Goal: Find specific page/section: Find specific page/section

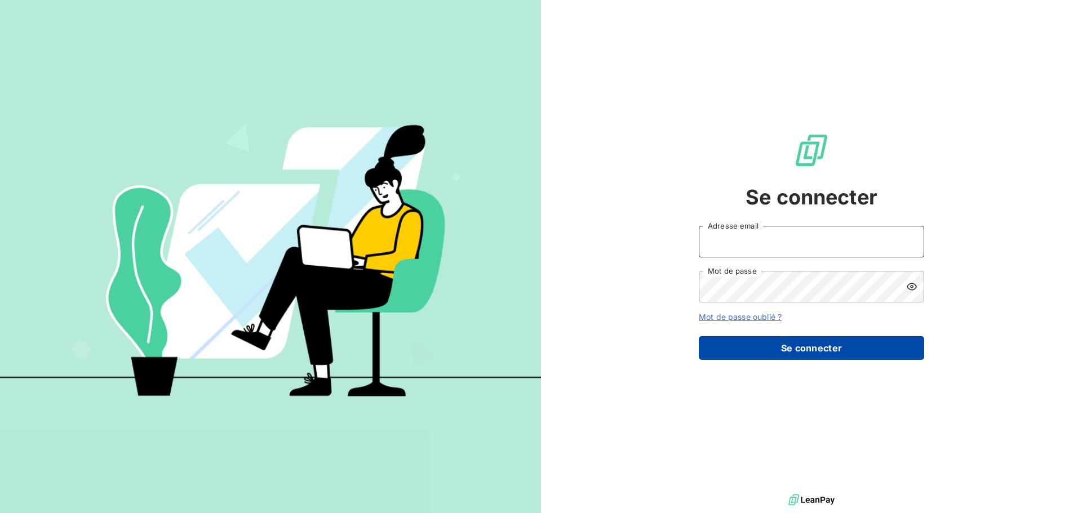
type input "[EMAIL_ADDRESS][DOMAIN_NAME]"
click at [820, 350] on button "Se connecter" at bounding box center [811, 348] width 225 height 24
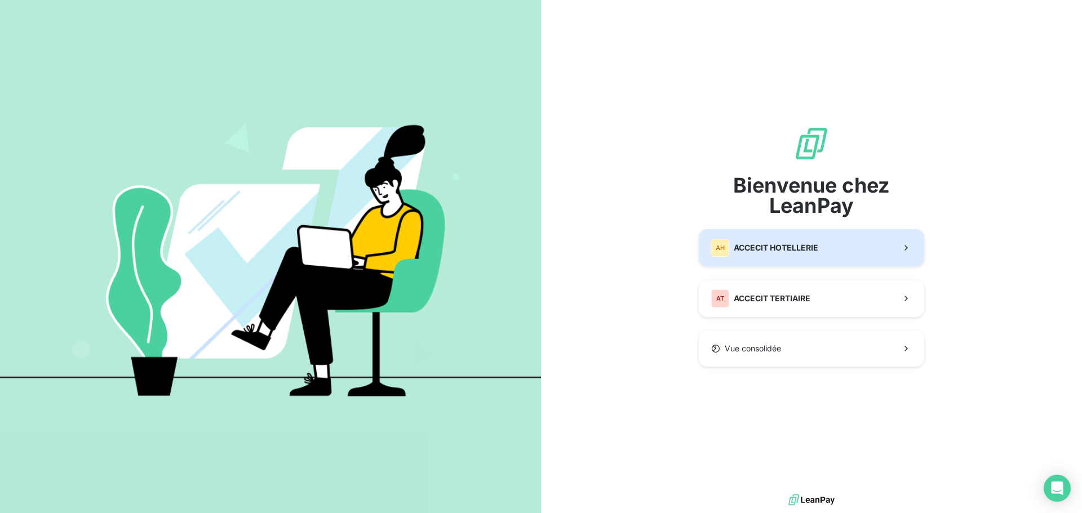
click at [785, 247] on span "ACCECIT HOTELLERIE" at bounding box center [776, 247] width 85 height 11
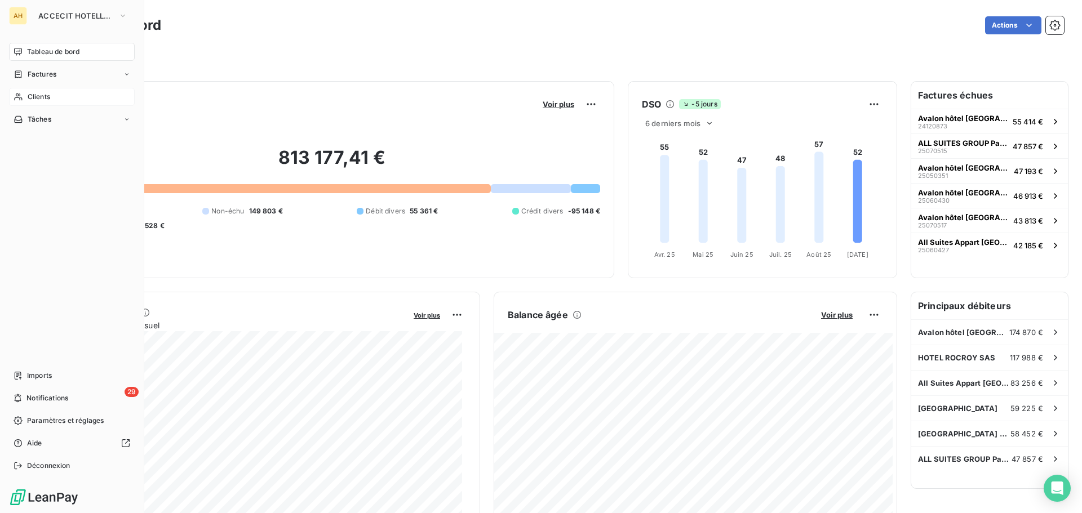
click at [38, 96] on span "Clients" at bounding box center [39, 97] width 23 height 10
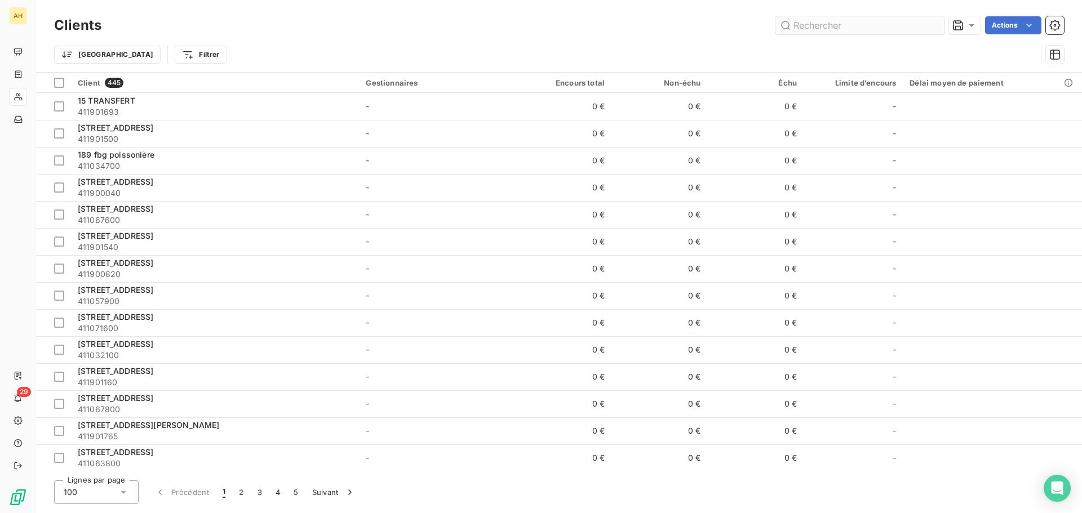
click at [868, 24] on input "text" at bounding box center [859, 25] width 169 height 18
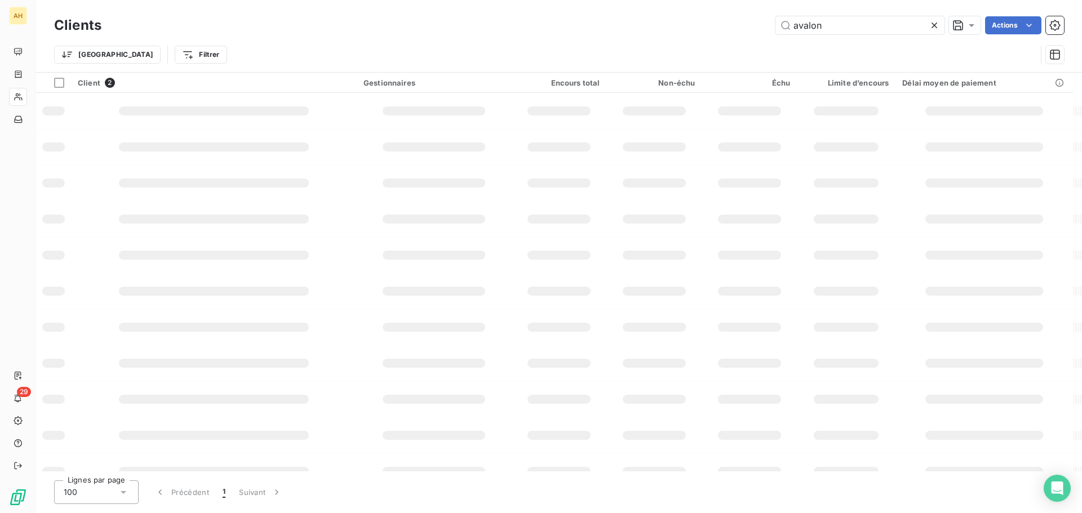
type input "avalon"
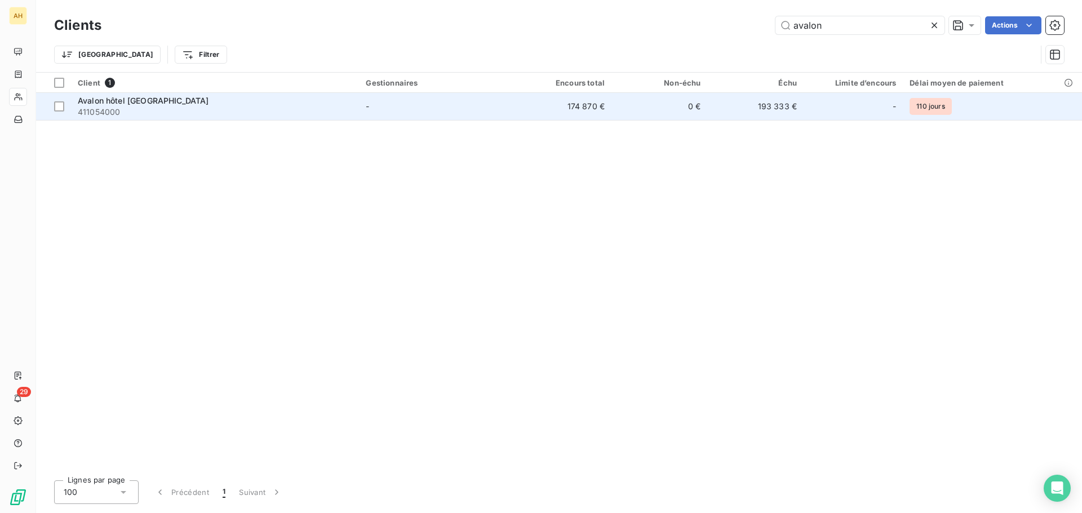
click at [140, 104] on div "Avalon hôtel [GEOGRAPHIC_DATA]" at bounding box center [215, 100] width 274 height 11
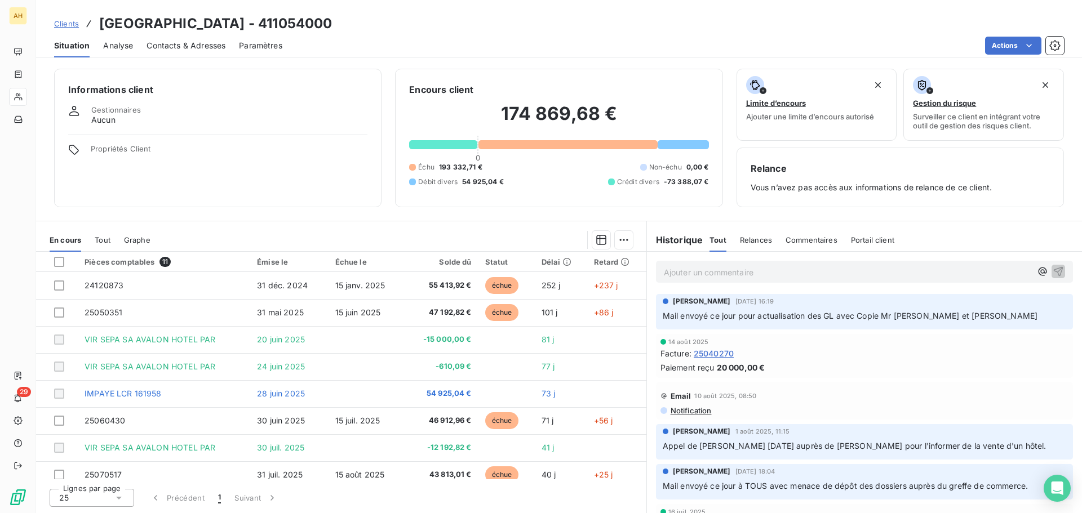
click at [122, 45] on span "Analyse" at bounding box center [118, 45] width 30 height 11
